Goal: Task Accomplishment & Management: Manage account settings

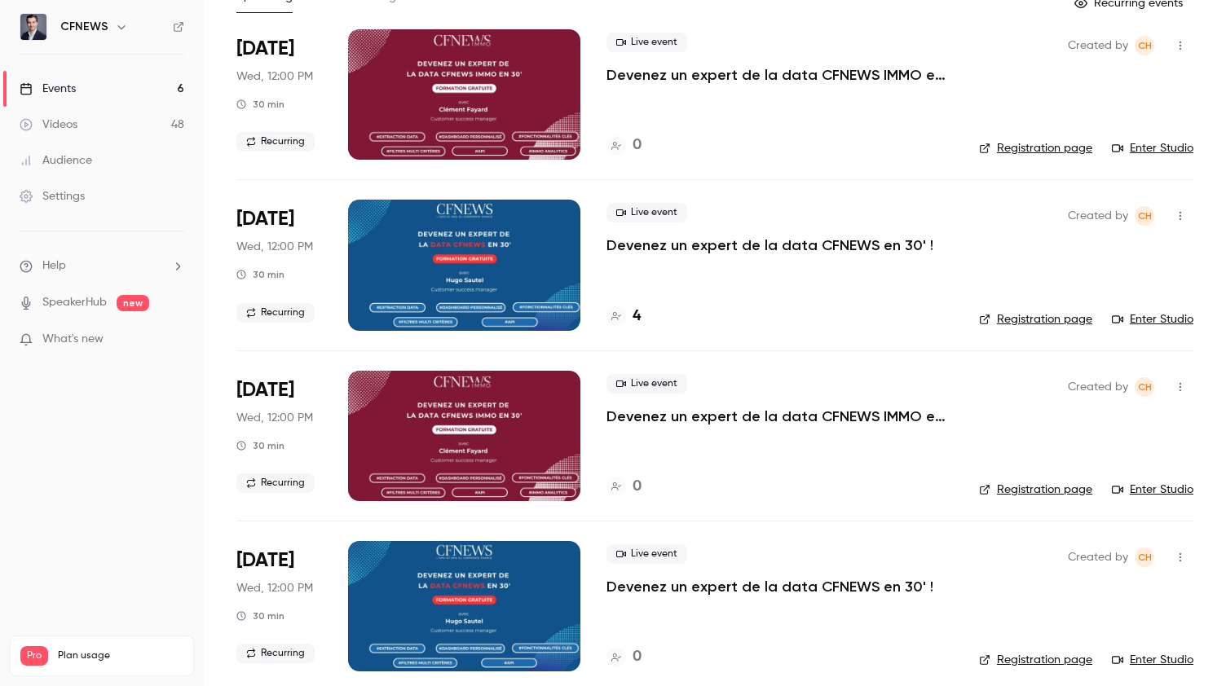
scroll to position [110, 0]
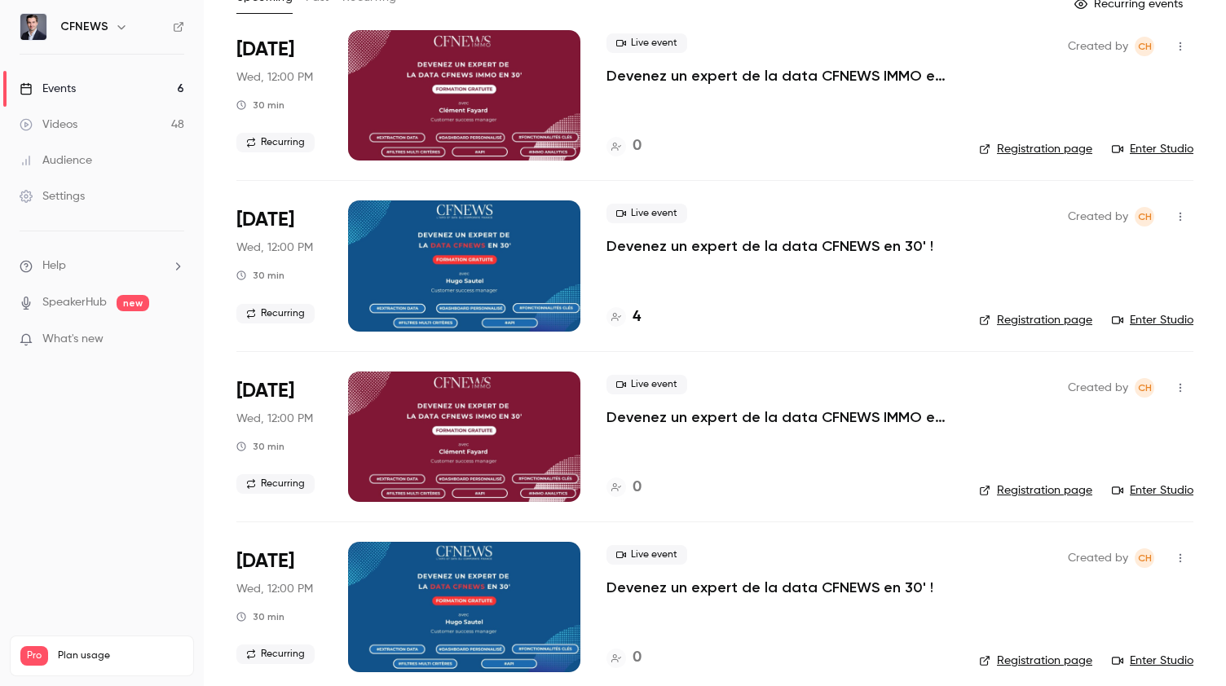
click at [686, 245] on p "Devenez un expert de la data CFNEWS en 30' !" at bounding box center [769, 246] width 327 height 20
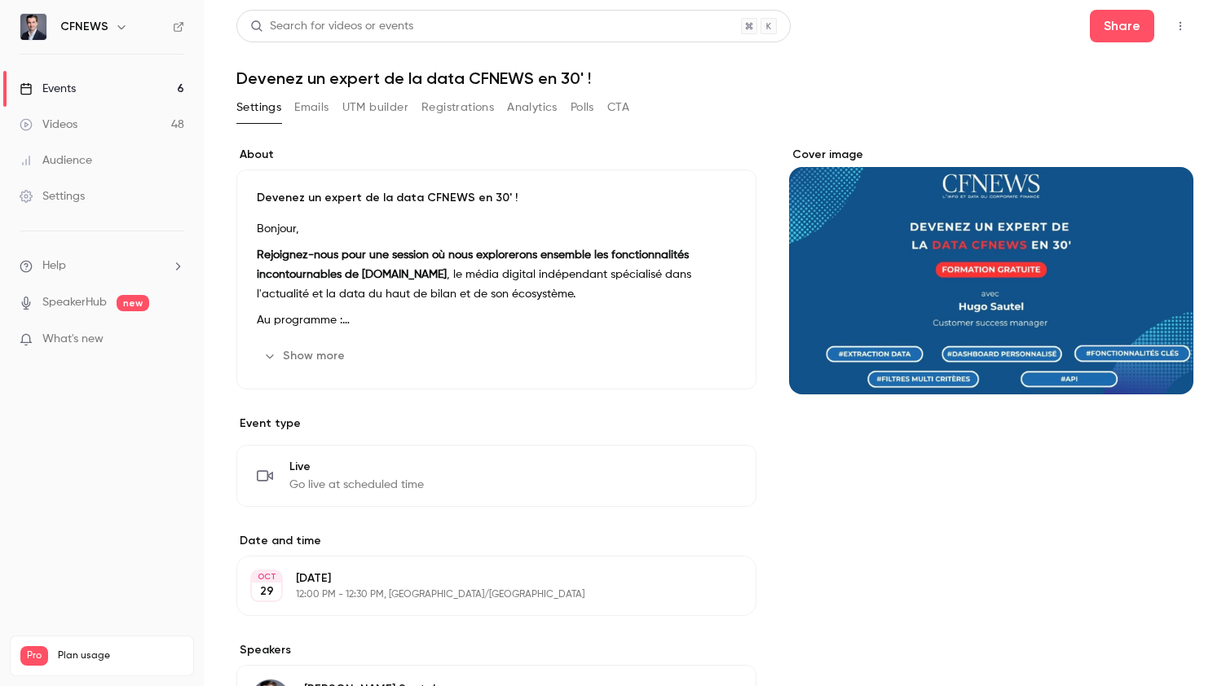
click at [448, 108] on button "Registrations" at bounding box center [457, 108] width 73 height 26
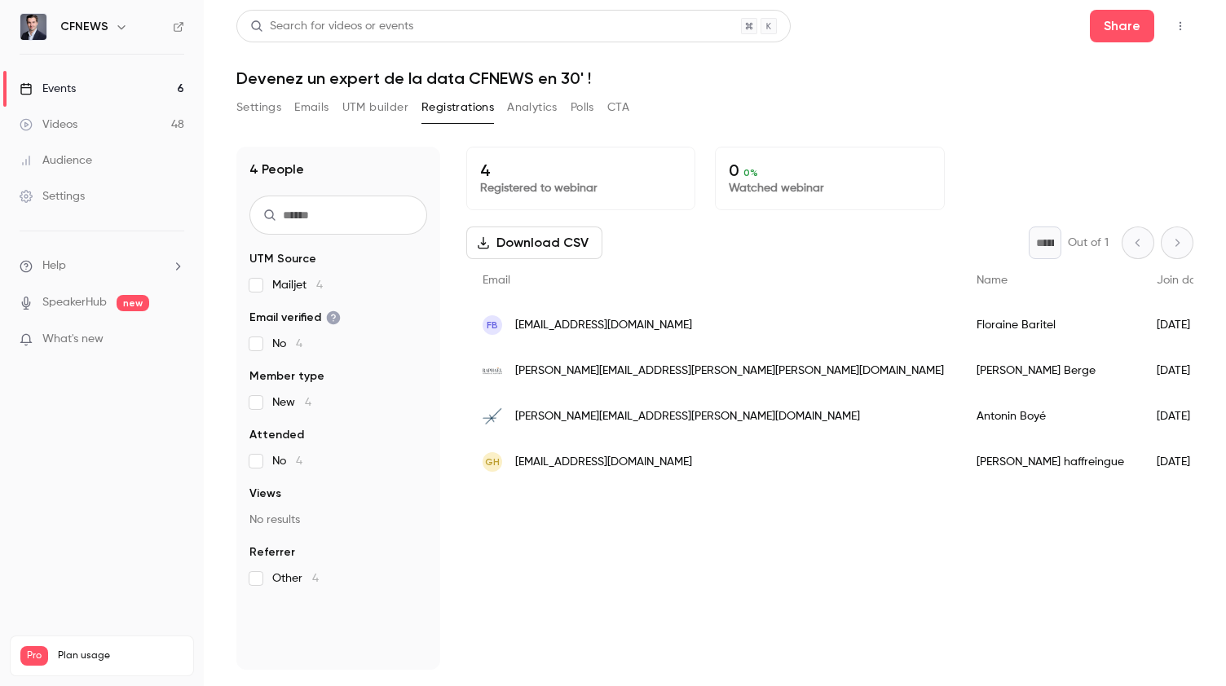
click at [111, 85] on link "Events 6" at bounding box center [102, 89] width 204 height 36
